Goal: Information Seeking & Learning: Learn about a topic

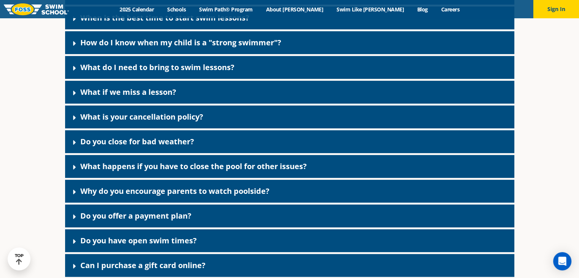
scroll to position [266, 0]
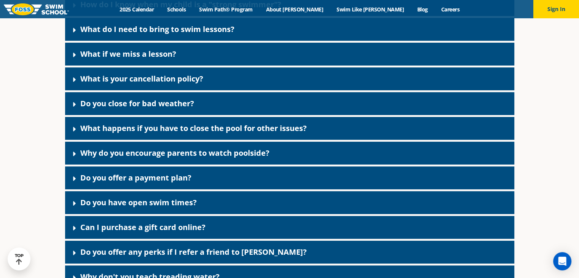
click at [176, 55] on div "What if we miss a lesson?" at bounding box center [289, 54] width 449 height 23
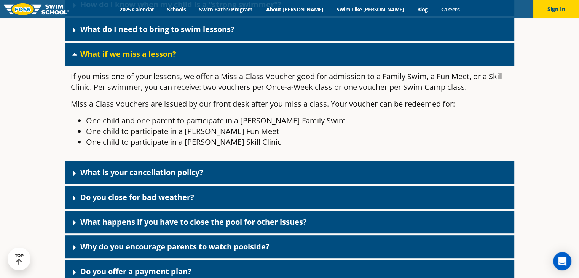
click at [176, 55] on link "What if we miss a lesson?" at bounding box center [128, 54] width 96 height 10
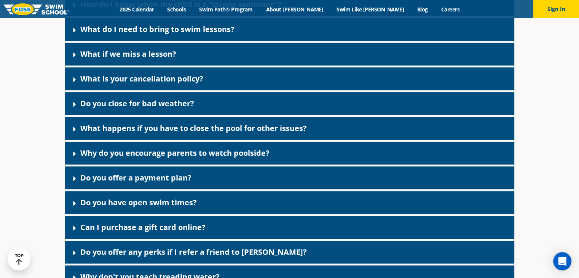
click at [189, 34] on div "What do I need to bring to swim lessons?" at bounding box center [289, 29] width 449 height 23
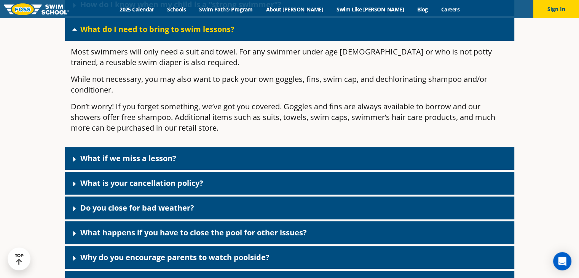
click at [190, 33] on link "What do I need to bring to swim lessons?" at bounding box center [157, 29] width 154 height 10
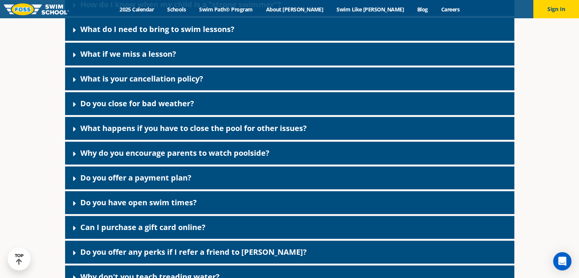
click at [195, 101] on div "Do you close for bad weather?" at bounding box center [289, 103] width 449 height 23
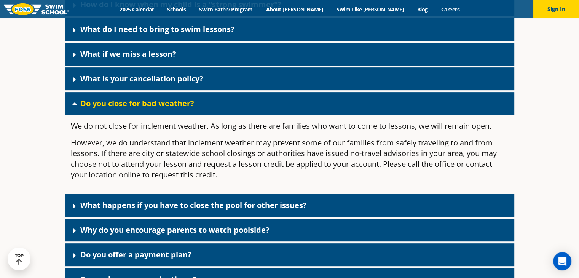
click at [195, 101] on div "Do you close for bad weather?" at bounding box center [289, 103] width 449 height 23
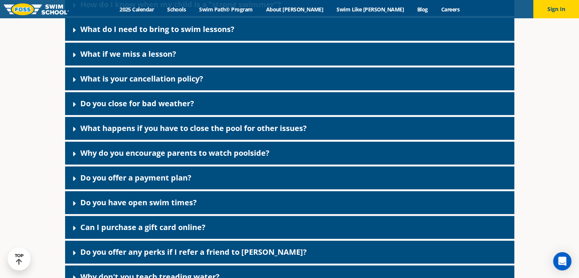
click at [195, 101] on div "Do you close for bad weather?" at bounding box center [289, 103] width 449 height 23
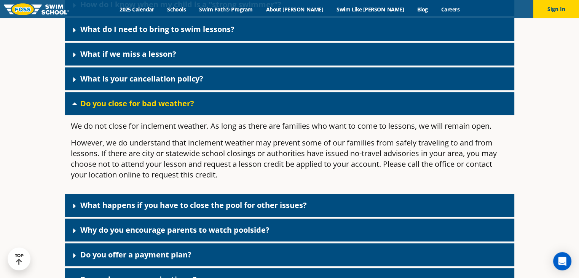
click at [195, 101] on div "Do you close for bad weather?" at bounding box center [289, 103] width 449 height 23
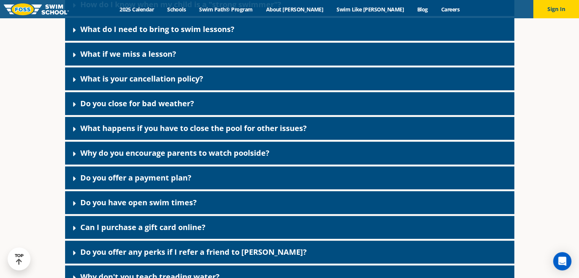
click at [197, 122] on div "What happens if you have to close the pool for other issues?" at bounding box center [289, 128] width 449 height 23
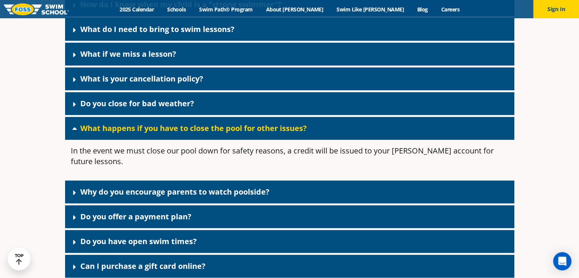
click at [197, 122] on div "What happens if you have to close the pool for other issues?" at bounding box center [289, 128] width 449 height 23
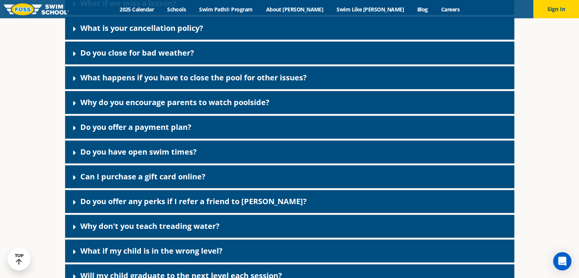
scroll to position [343, 0]
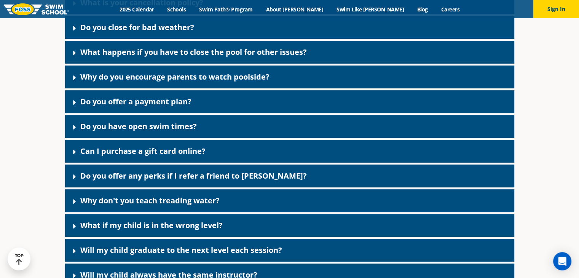
click at [249, 81] on link "Why do you encourage parents to watch poolside?" at bounding box center [174, 77] width 189 height 10
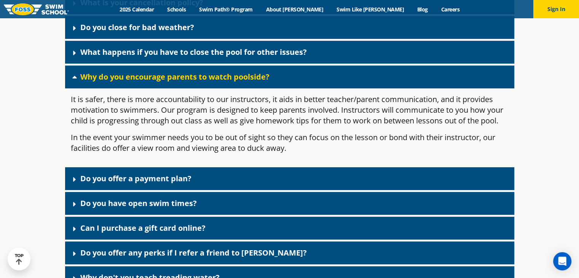
click at [249, 81] on link "Why do you encourage parents to watch poolside?" at bounding box center [174, 77] width 189 height 10
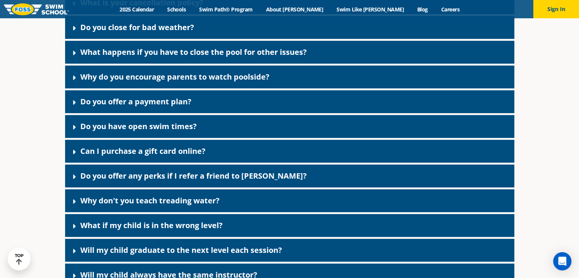
click at [249, 81] on link "Why do you encourage parents to watch poolside?" at bounding box center [174, 77] width 189 height 10
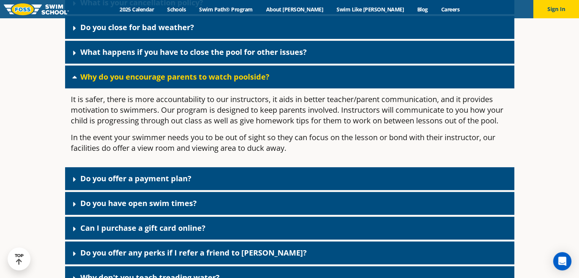
click at [249, 81] on link "Why do you encourage parents to watch poolside?" at bounding box center [174, 77] width 189 height 10
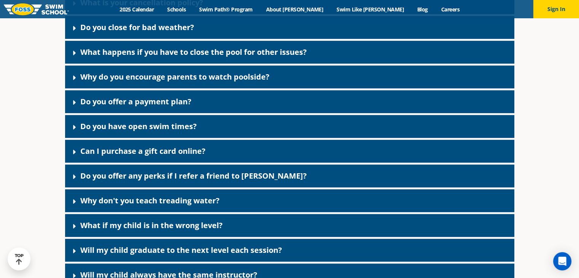
click at [236, 125] on div "Do you have open swim times?" at bounding box center [289, 126] width 449 height 23
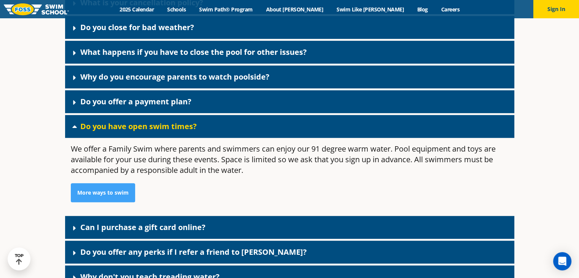
click at [236, 123] on div "Do you have open swim times?" at bounding box center [289, 126] width 449 height 23
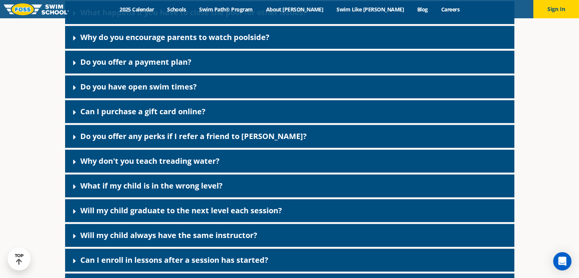
scroll to position [419, 0]
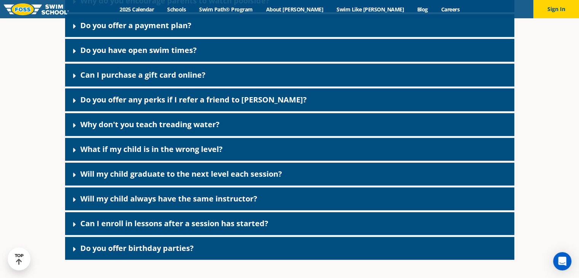
click at [219, 97] on link "Do you offer any perks if I refer a friend to [PERSON_NAME]?" at bounding box center [193, 99] width 227 height 10
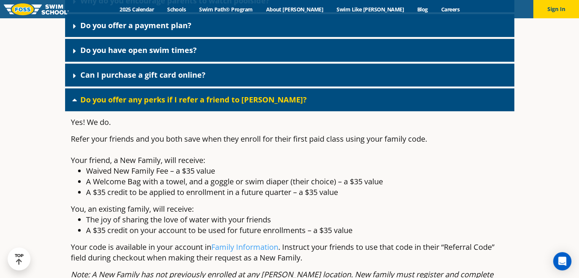
click at [219, 97] on link "Do you offer any perks if I refer a friend to [PERSON_NAME]?" at bounding box center [193, 99] width 227 height 10
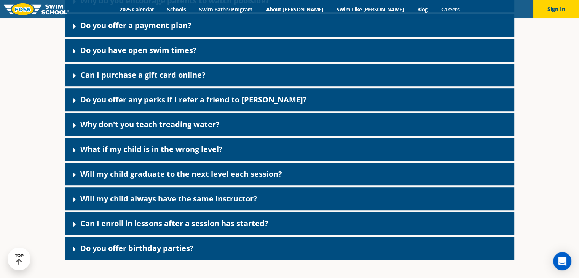
click at [244, 123] on div "Why don't you teach treading water?" at bounding box center [289, 124] width 449 height 23
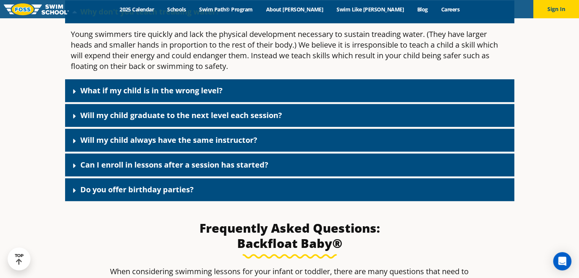
scroll to position [533, 0]
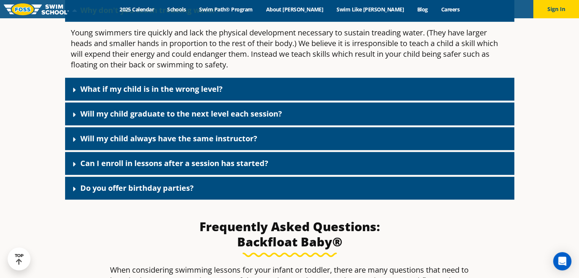
click at [191, 91] on link "What if my child is in the wrong level?" at bounding box center [151, 89] width 142 height 10
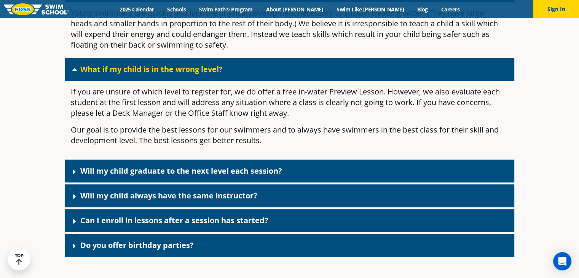
scroll to position [571, 0]
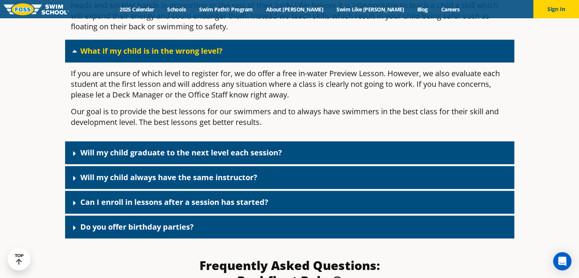
click at [242, 156] on link "Will my child graduate to the next level each session?" at bounding box center [181, 152] width 202 height 10
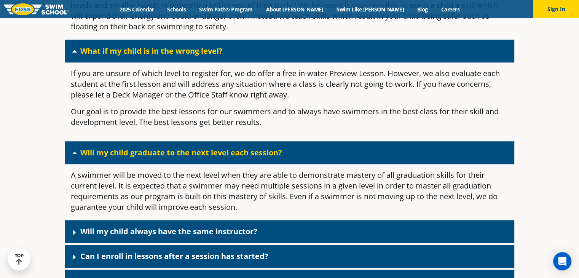
click at [524, 108] on div "FAQs Frequently Asked Questions You’ve got questions, we’ve got answers! For qu…" at bounding box center [289, 77] width 579 height 1260
click at [513, 77] on div "If you are unsure of which level to register for, we do offer a free in-water P…" at bounding box center [289, 100] width 449 height 77
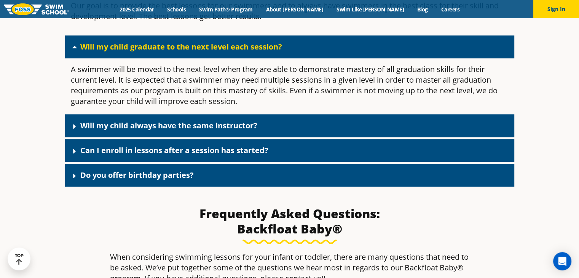
scroll to position [685, 0]
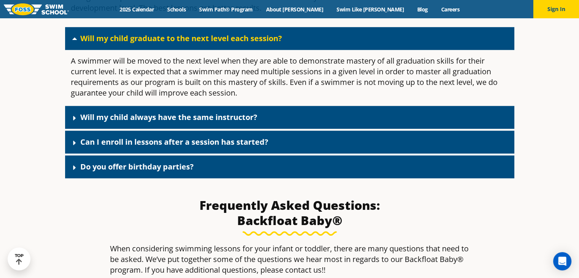
click at [141, 118] on link "Will my child always have the same instructor?" at bounding box center [168, 117] width 177 height 10
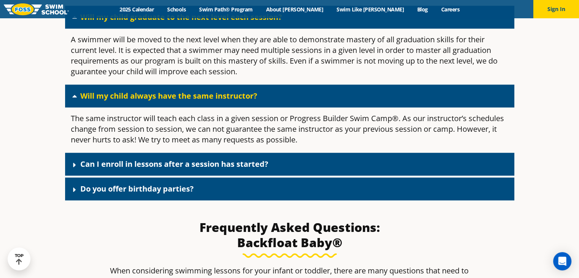
scroll to position [723, 0]
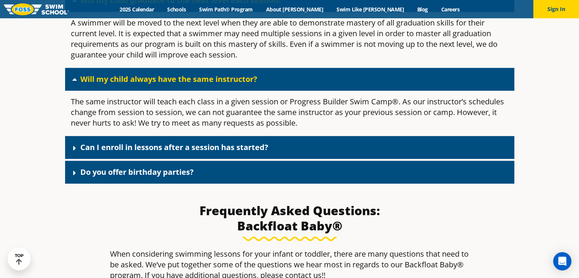
click at [158, 147] on link "Can I enroll in lessons after a session has started?" at bounding box center [174, 147] width 188 height 10
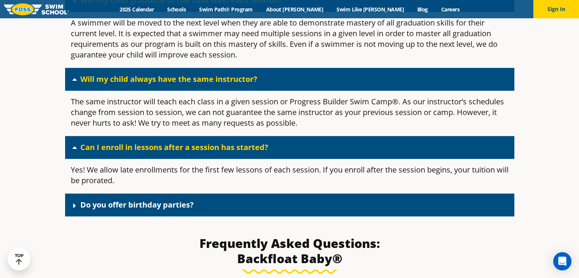
scroll to position [761, 0]
